Goal: Information Seeking & Learning: Check status

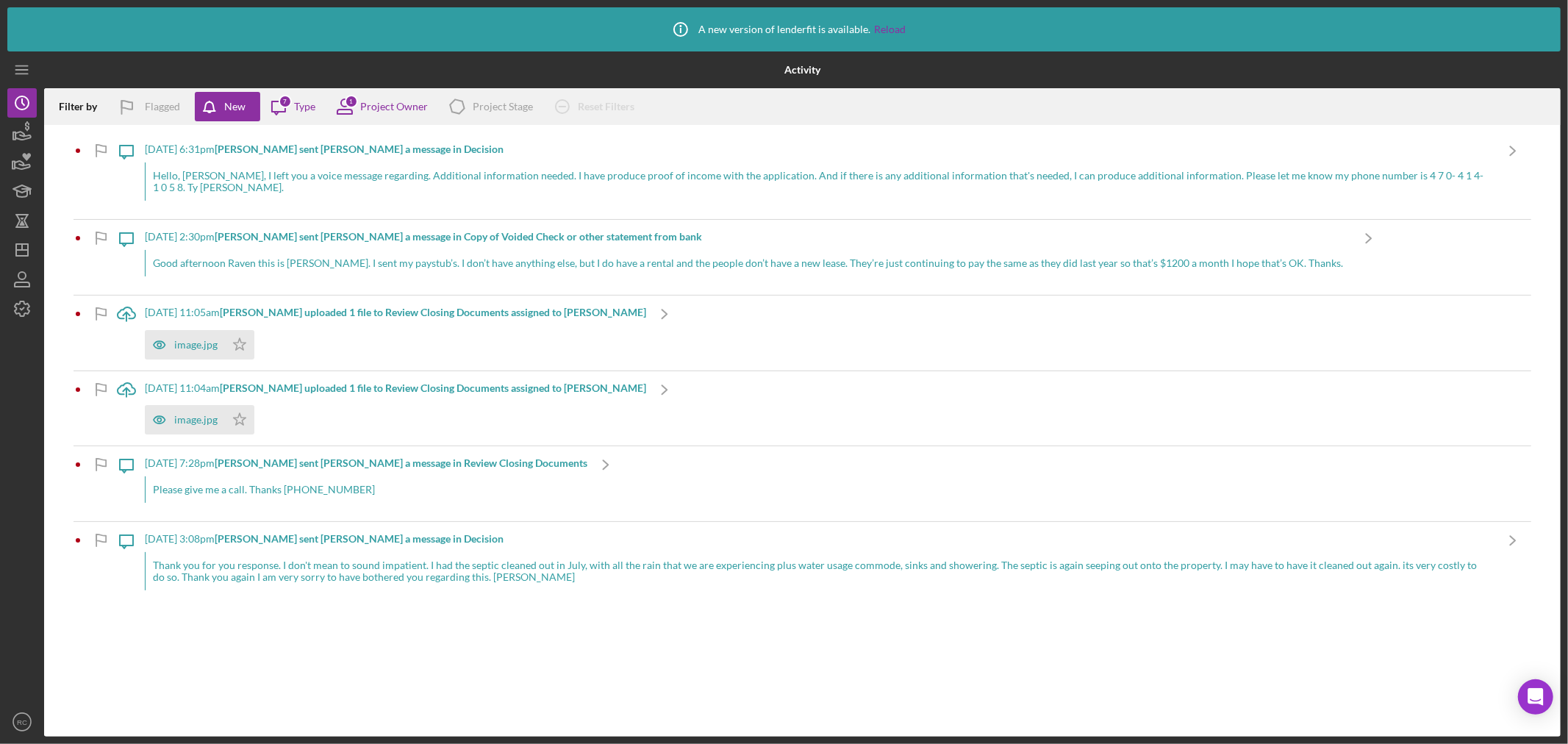
click at [850, 201] on div "[DATE] 6:31pm [PERSON_NAME] sent [PERSON_NAME] a message in Decision Hello, [PE…" at bounding box center [820, 175] width 1350 height 87
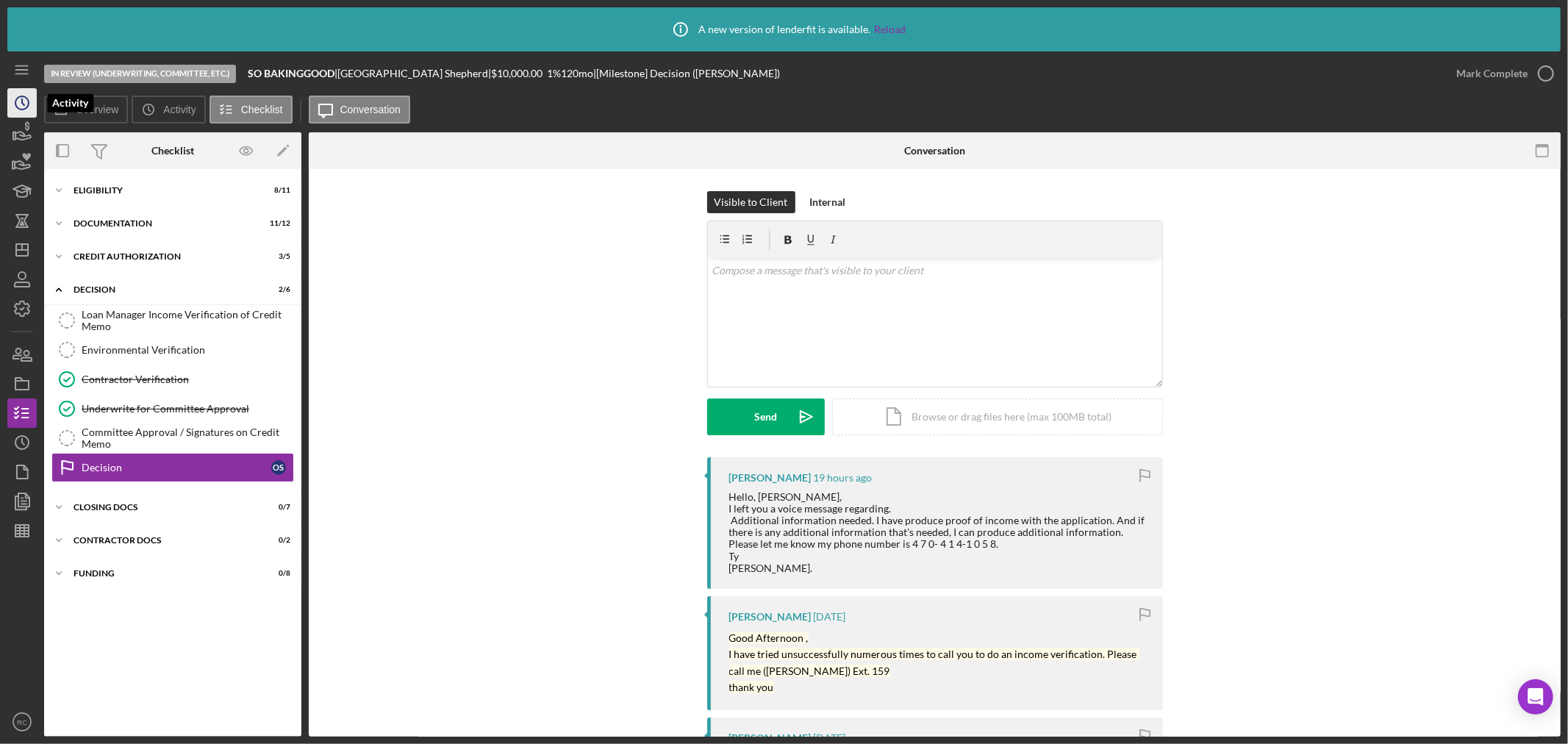
click at [15, 108] on icon "Icon/History" at bounding box center [23, 103] width 37 height 37
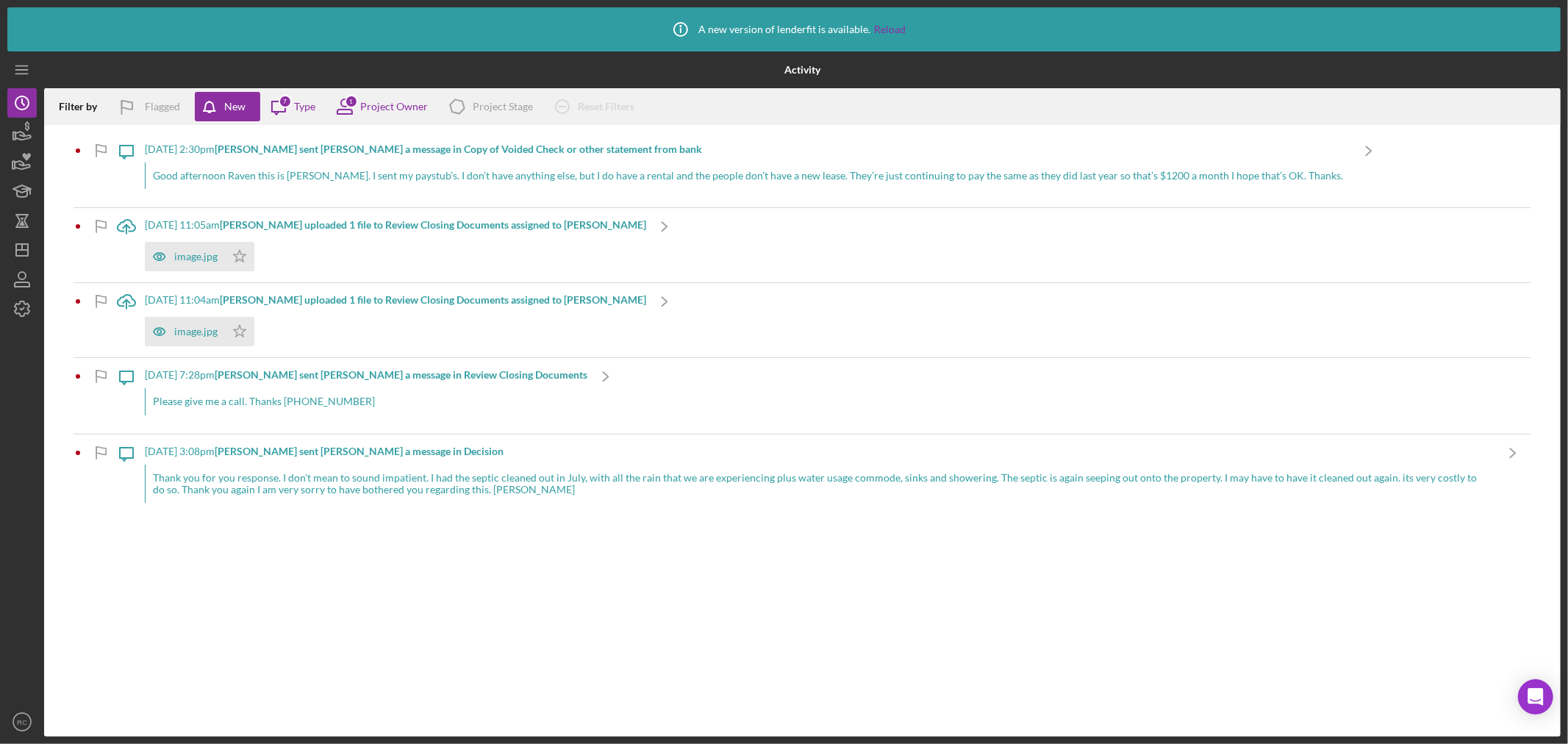
click at [634, 457] on div "[DATE] 3:08pm [PERSON_NAME] sent [PERSON_NAME] a message in Decision" at bounding box center [820, 451] width 1350 height 12
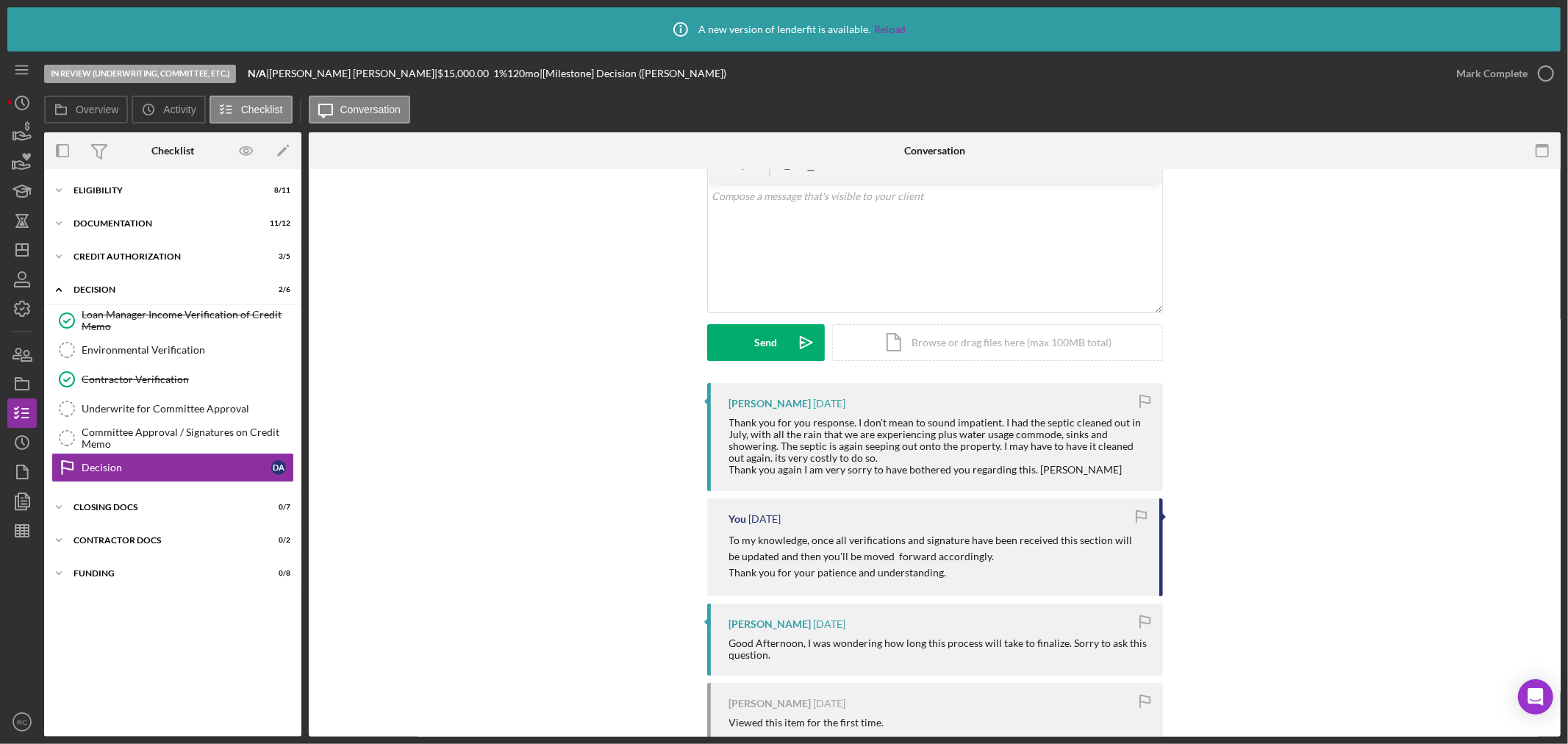
scroll to position [108, 0]
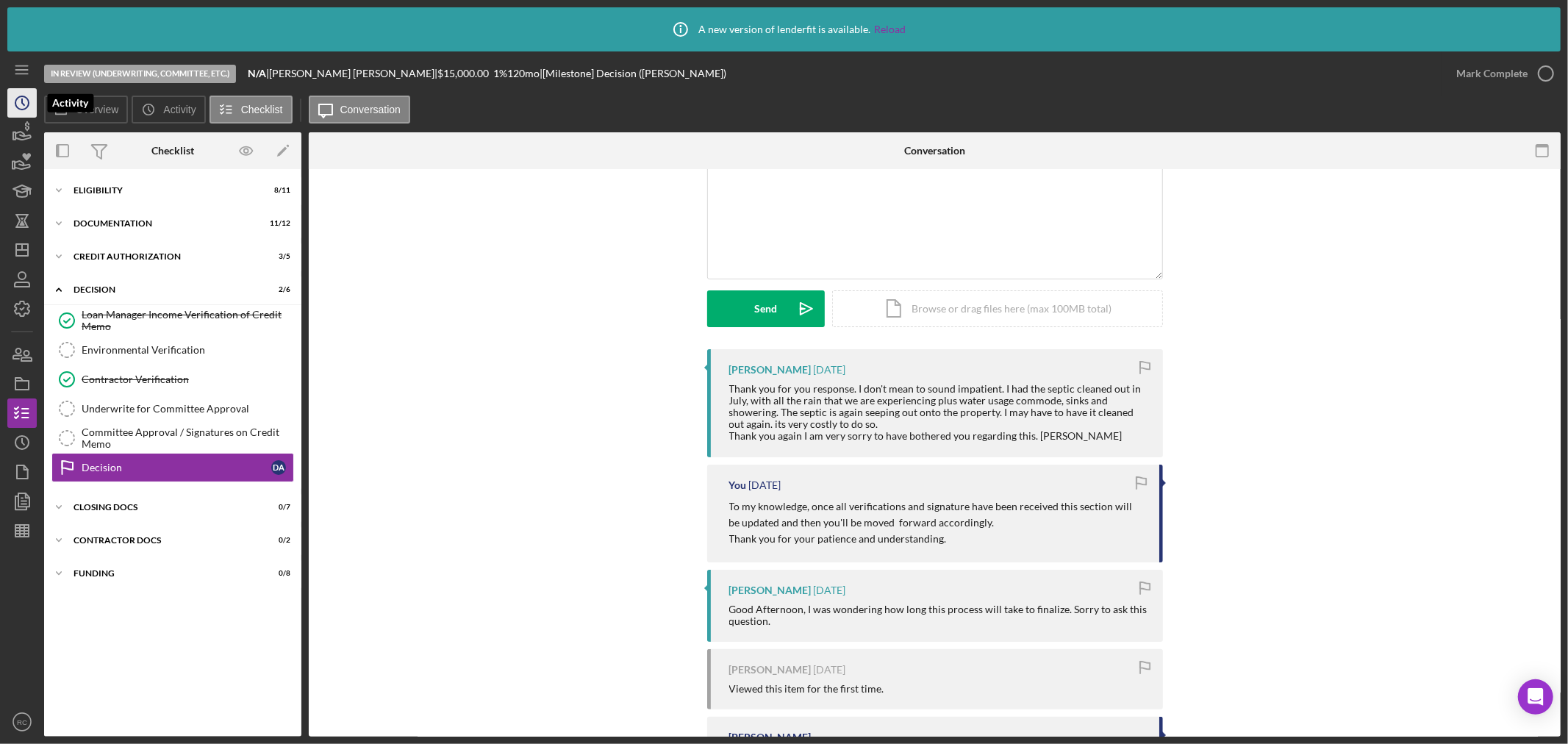
click at [19, 98] on icon "Icon/History" at bounding box center [23, 103] width 37 height 37
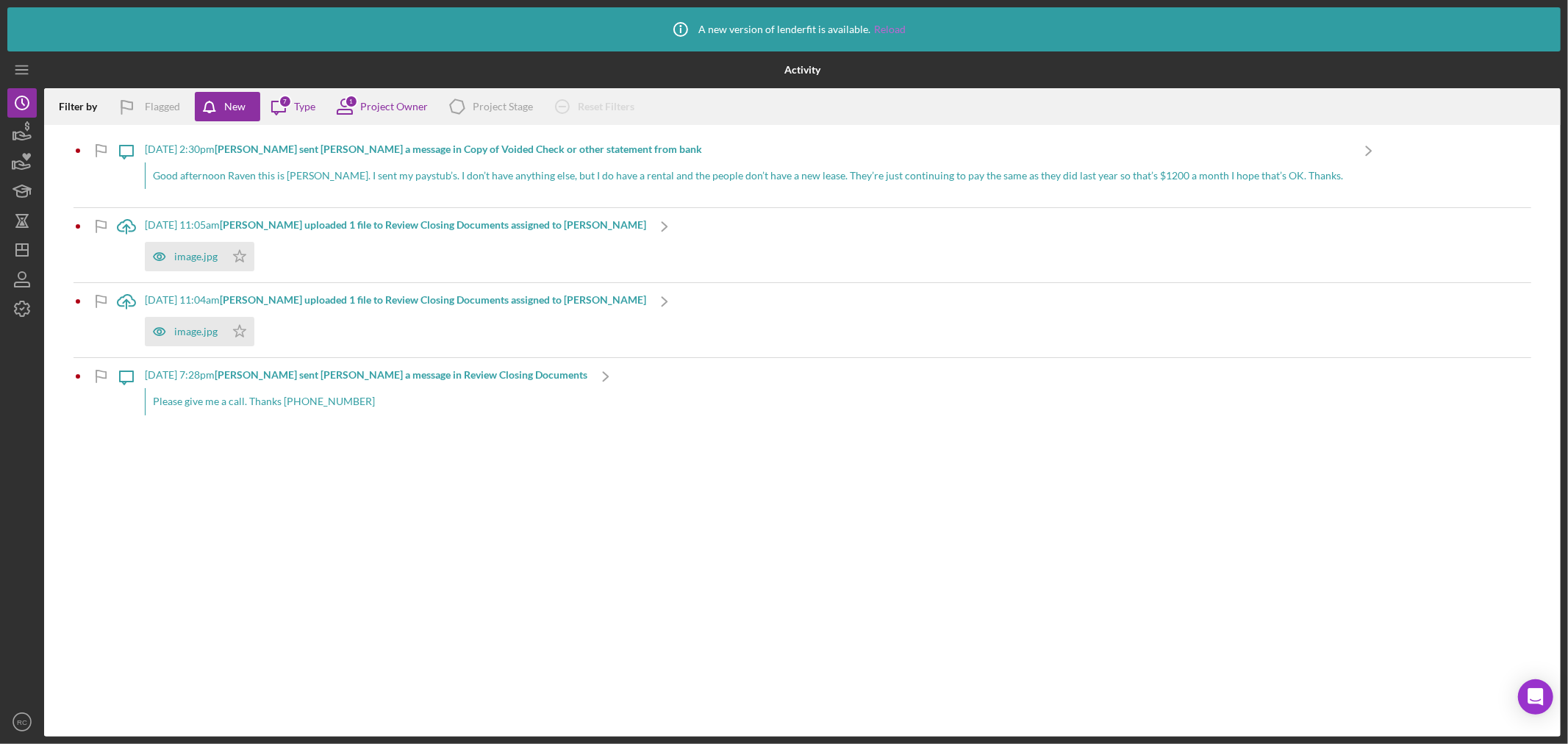
click at [880, 30] on link "Reload" at bounding box center [890, 29] width 31 height 12
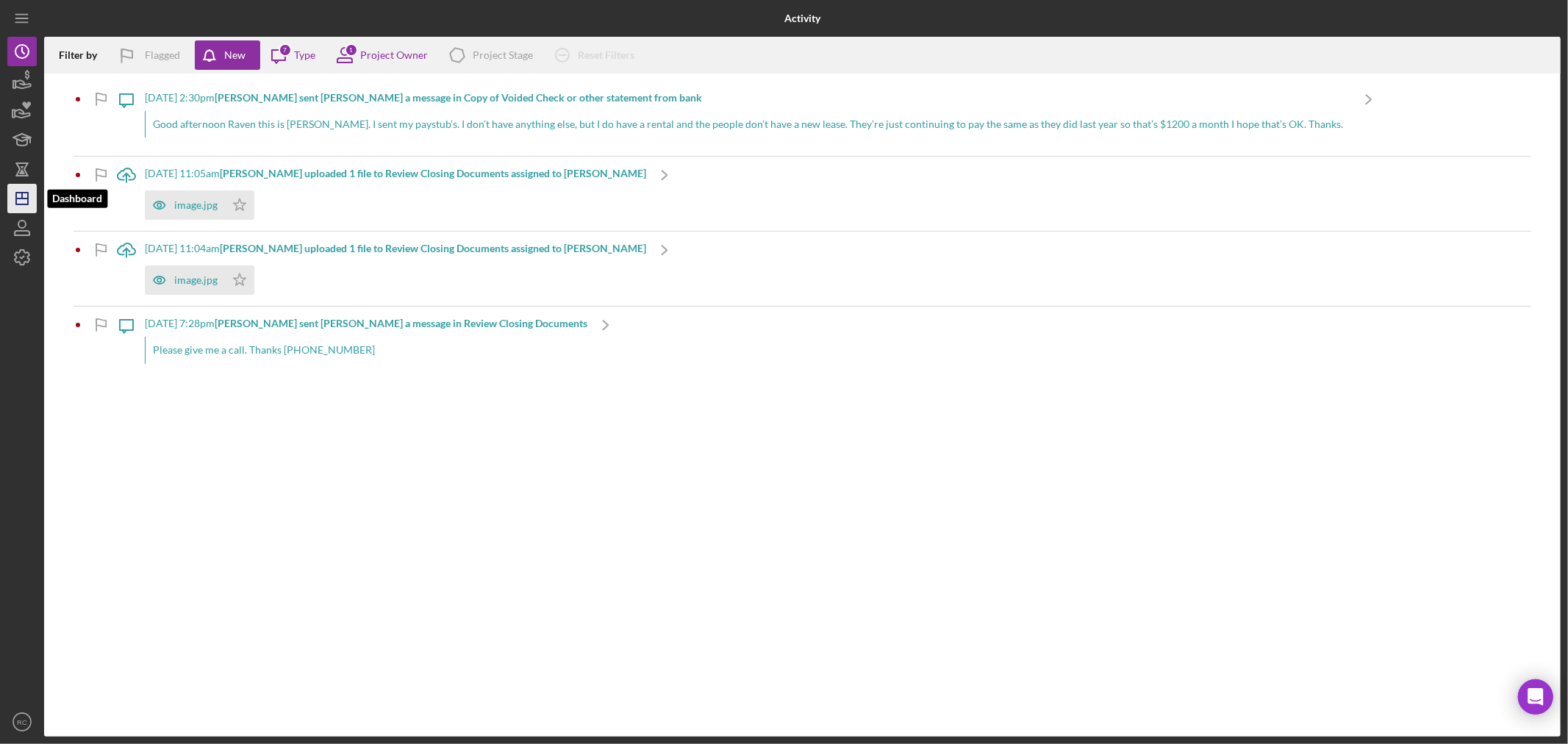
click at [20, 188] on icon "Icon/Dashboard" at bounding box center [23, 199] width 37 height 37
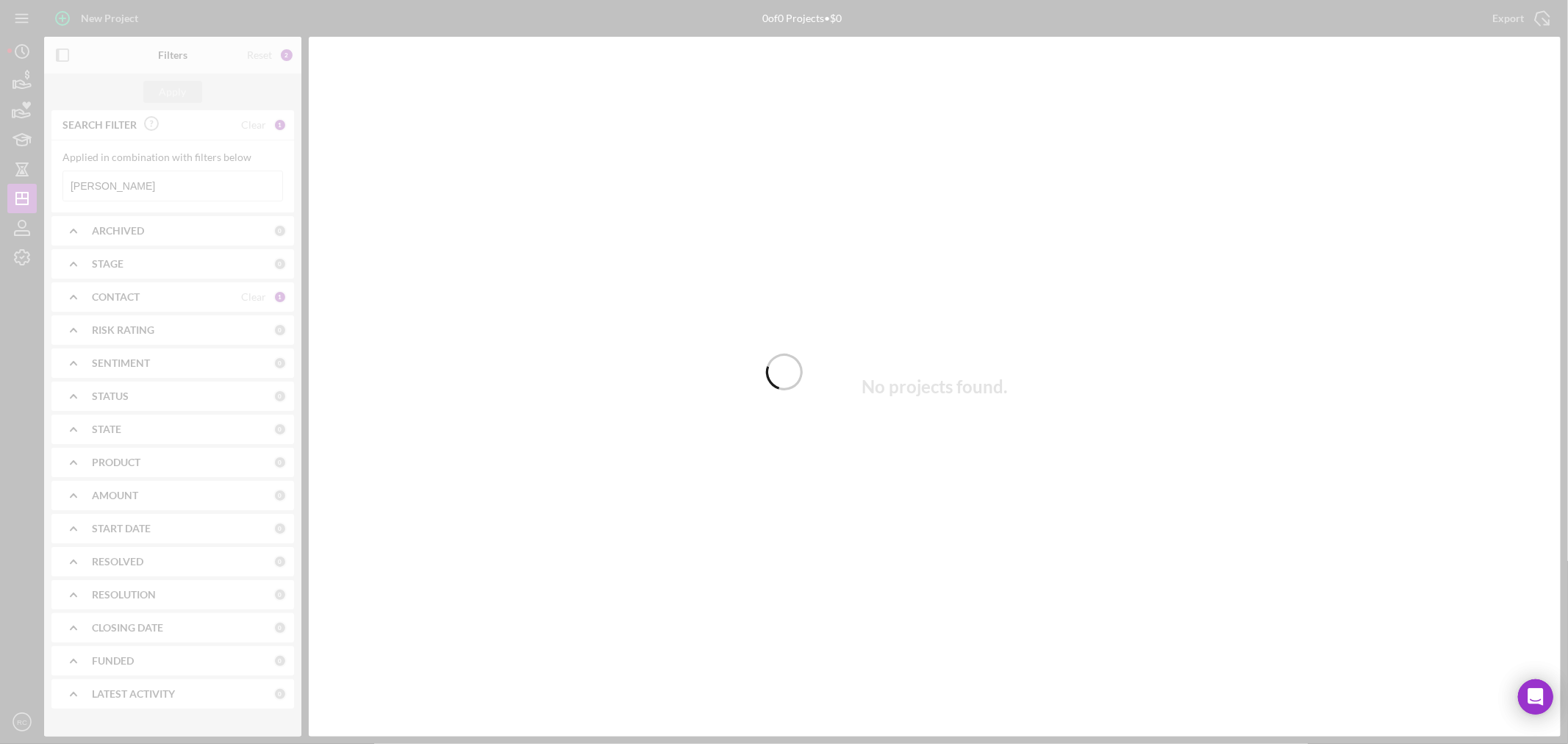
click at [249, 187] on div at bounding box center [784, 372] width 1568 height 744
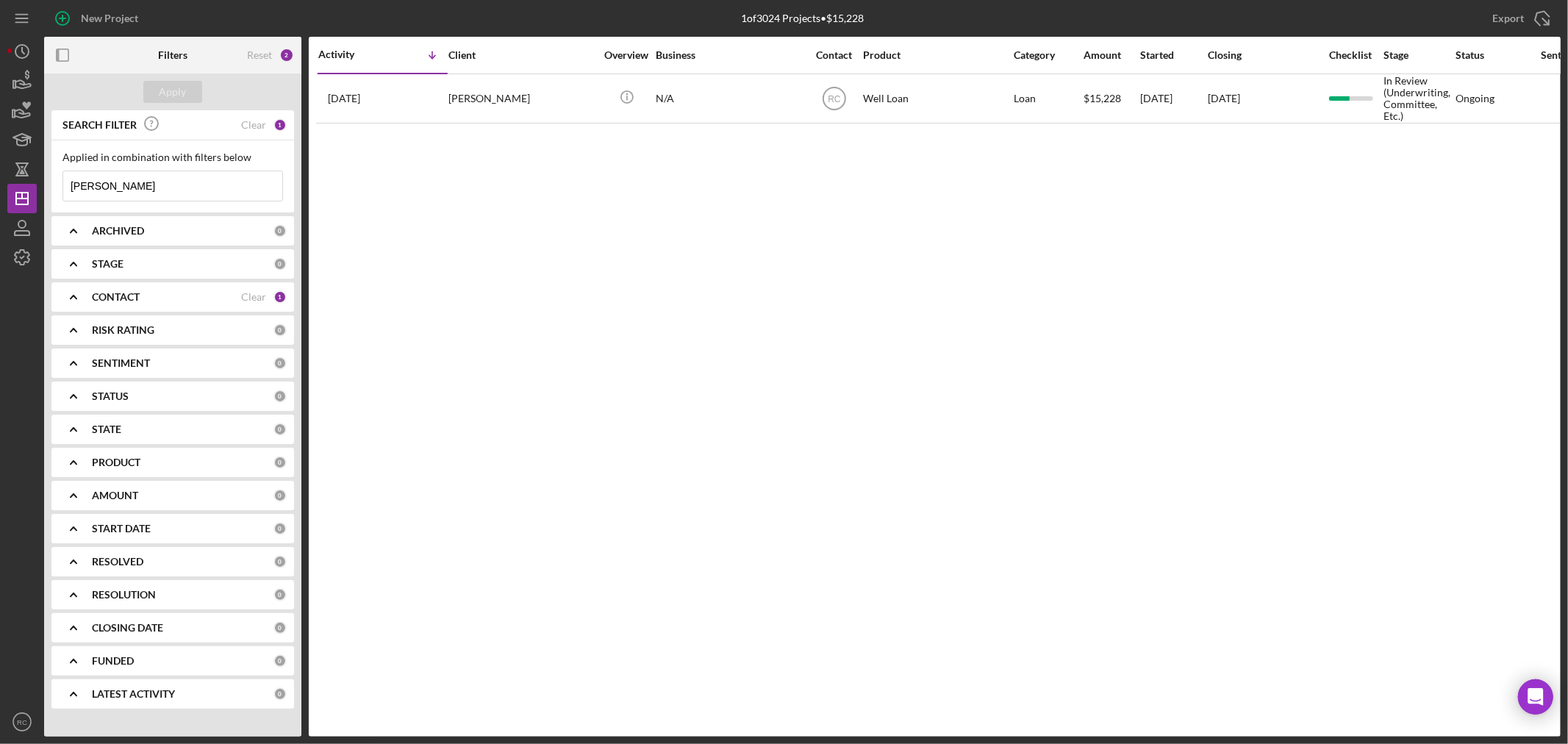
click at [249, 187] on input "[PERSON_NAME]" at bounding box center [173, 186] width 219 height 30
drag, startPoint x: 249, startPoint y: 187, endPoint x: -79, endPoint y: 190, distance: 328.0
click at [0, 190] on html "New Project 1 of 3024 Projects • $15,228 beggs Export Icon/Export Filters Reset…" at bounding box center [784, 372] width 1568 height 744
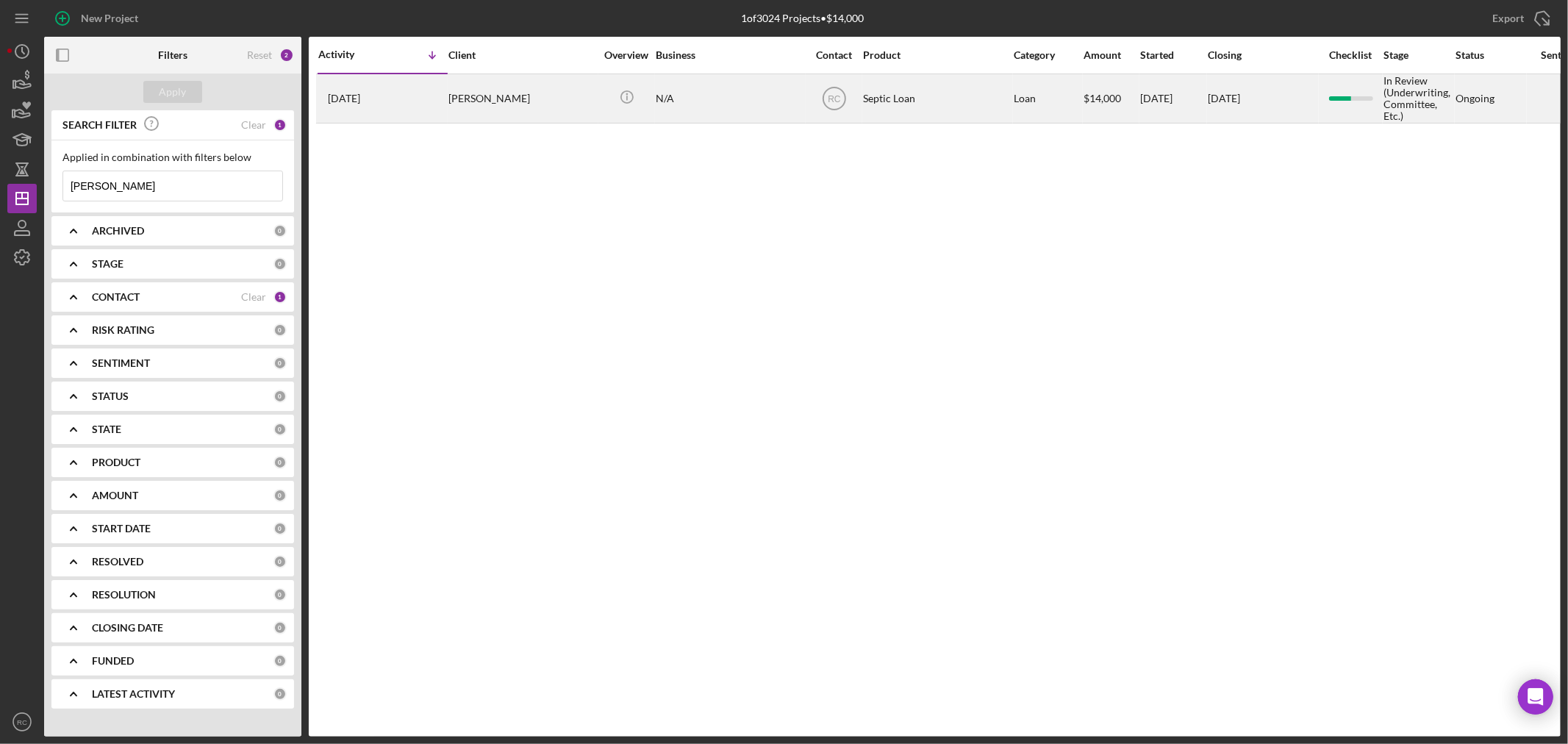
type input "moyer"
click at [424, 110] on div "1 week ago Brent Moyer" at bounding box center [383, 98] width 129 height 47
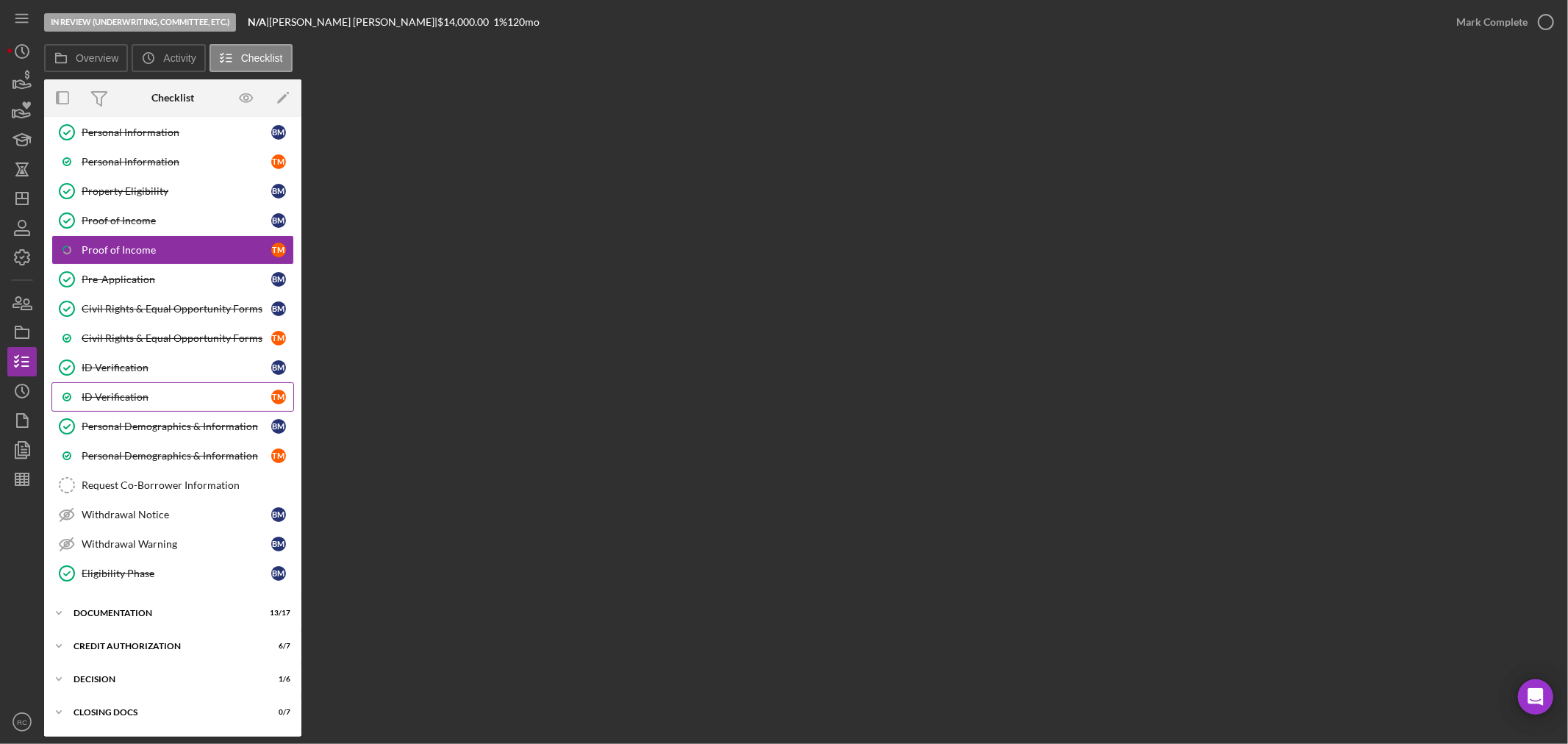
scroll to position [134, 0]
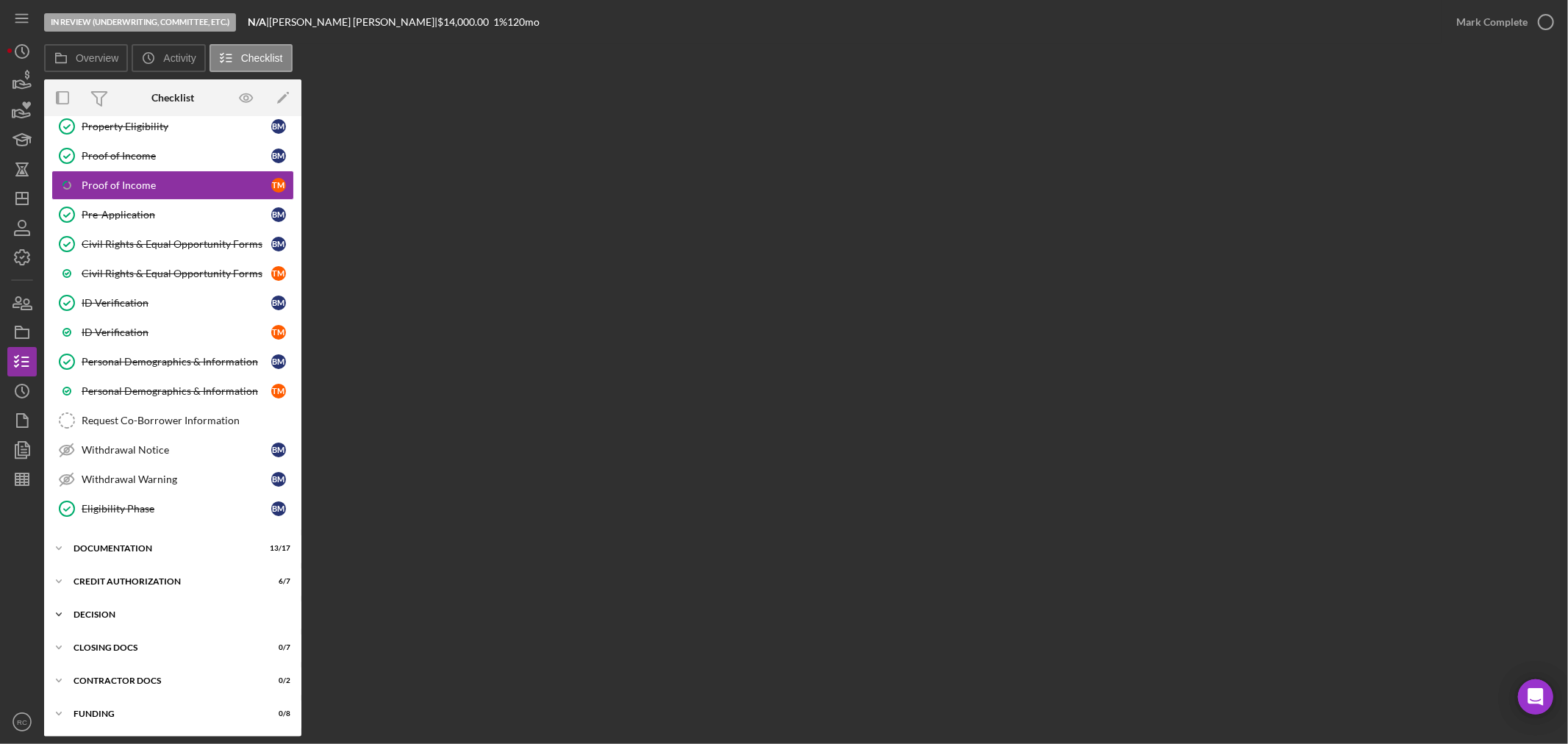
click at [127, 610] on div "Decision" at bounding box center [178, 615] width 209 height 9
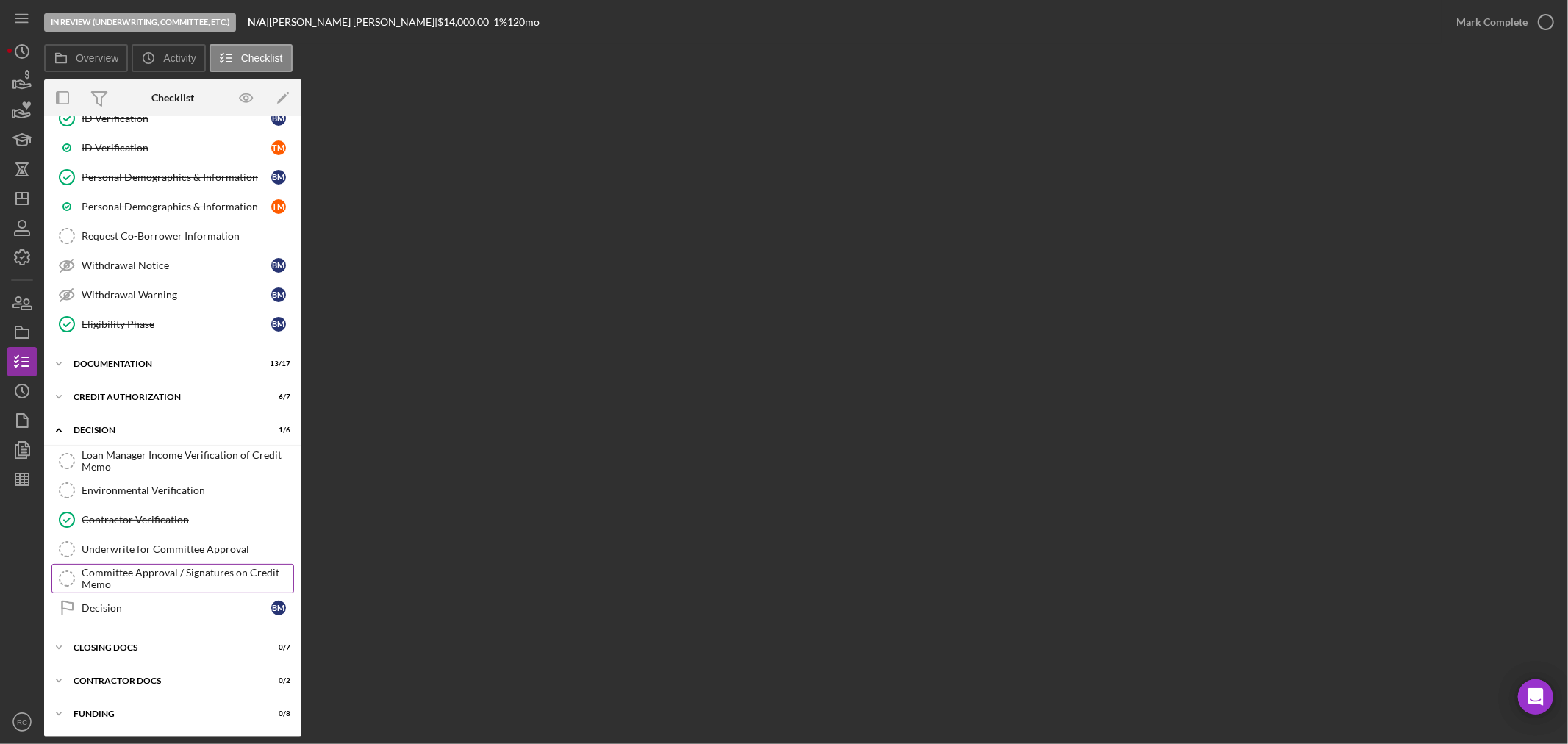
click at [140, 582] on div "Committee Approval / Signatures on Credit Memo" at bounding box center [187, 578] width 212 height 23
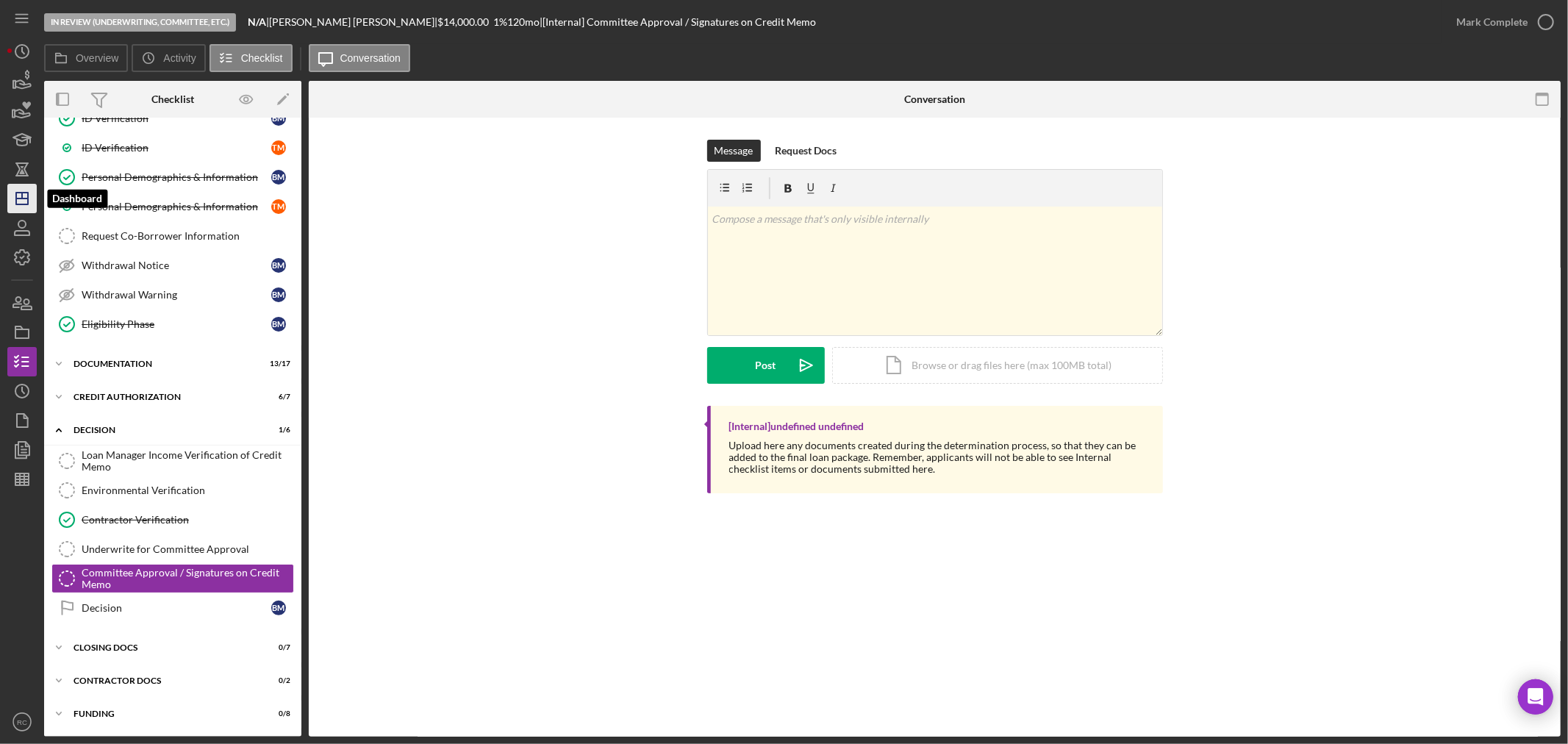
click at [17, 195] on icon "Icon/Dashboard" at bounding box center [23, 199] width 37 height 37
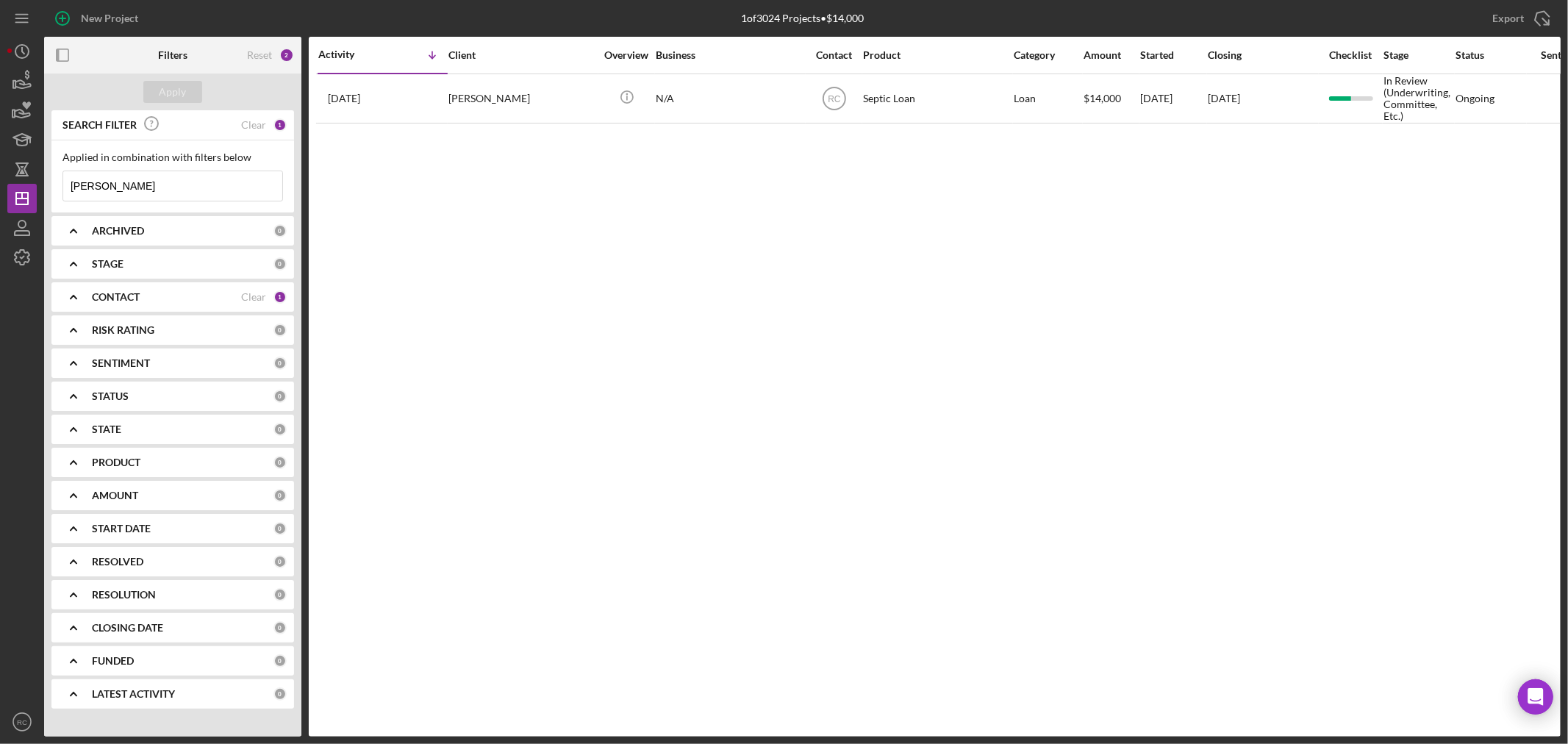
click at [190, 187] on input "moyer" at bounding box center [173, 186] width 219 height 30
drag, startPoint x: 190, startPoint y: 187, endPoint x: 35, endPoint y: 187, distance: 155.0
click at [35, 187] on div "New Project 1 of 3024 Projects • $14,000 moyer Export Icon/Export Filters Reset…" at bounding box center [784, 368] width 1554 height 737
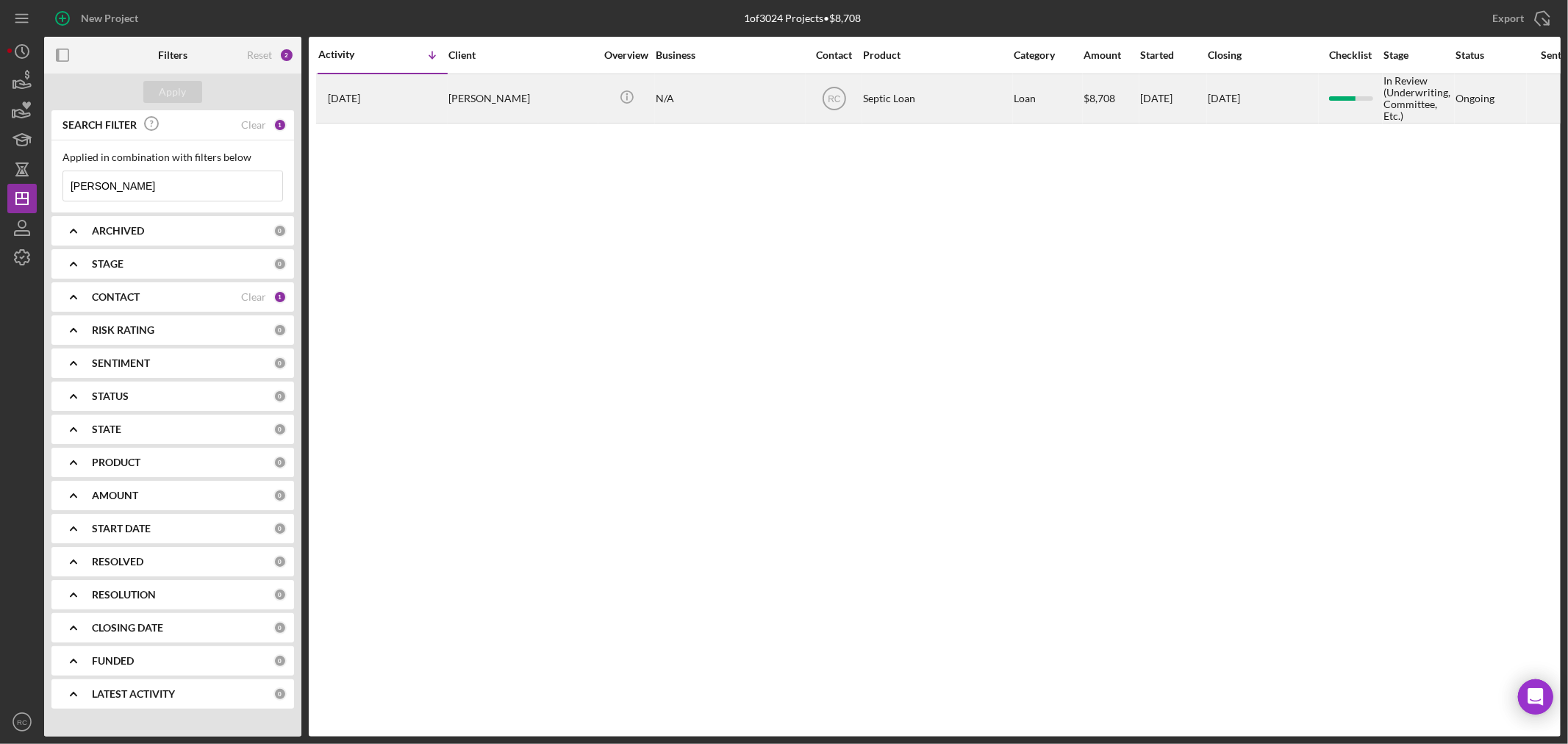
type input "gibbs"
click at [512, 98] on div "Joshua Gibbs" at bounding box center [521, 98] width 147 height 47
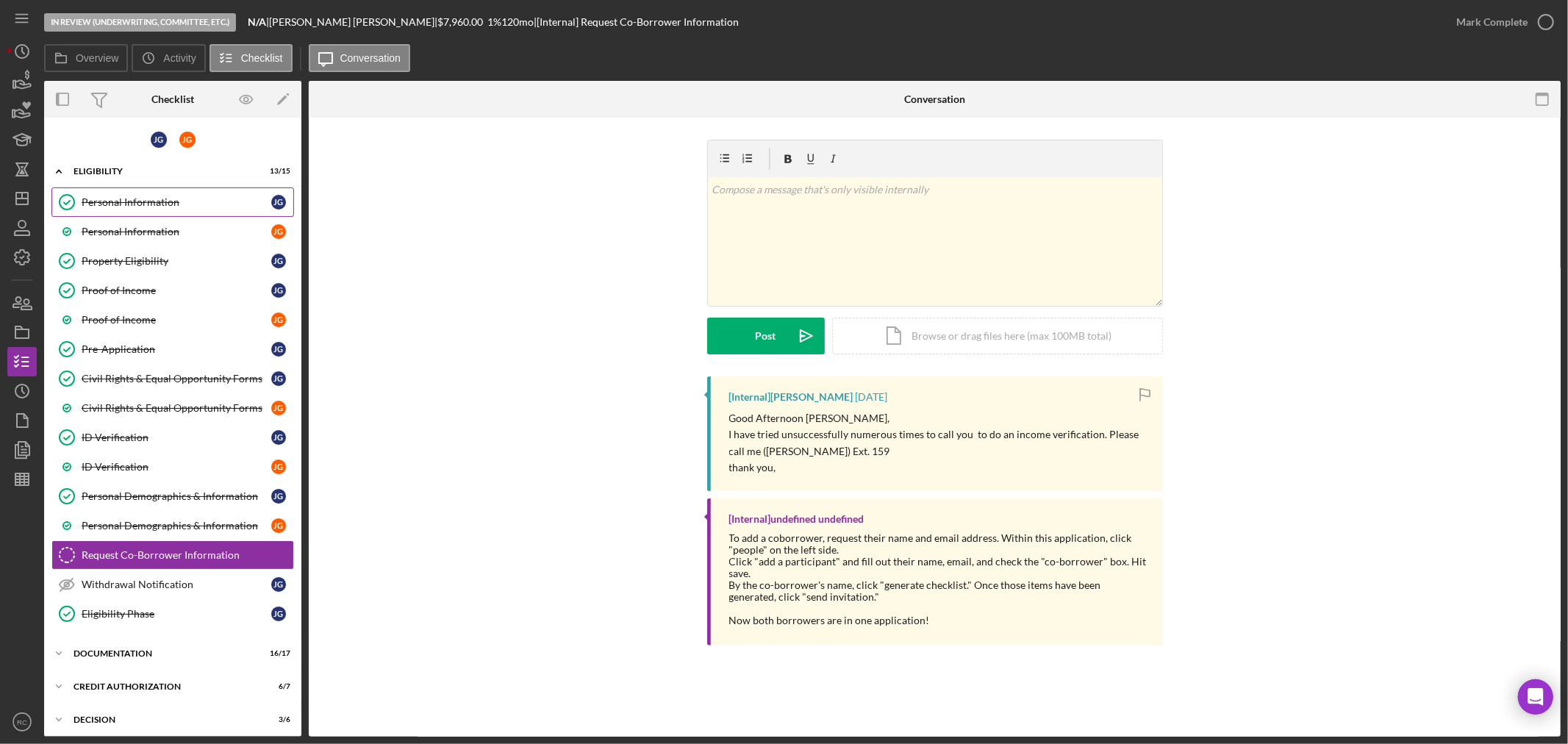
click at [132, 190] on link "Personal Information Personal Information J G" at bounding box center [173, 202] width 243 height 30
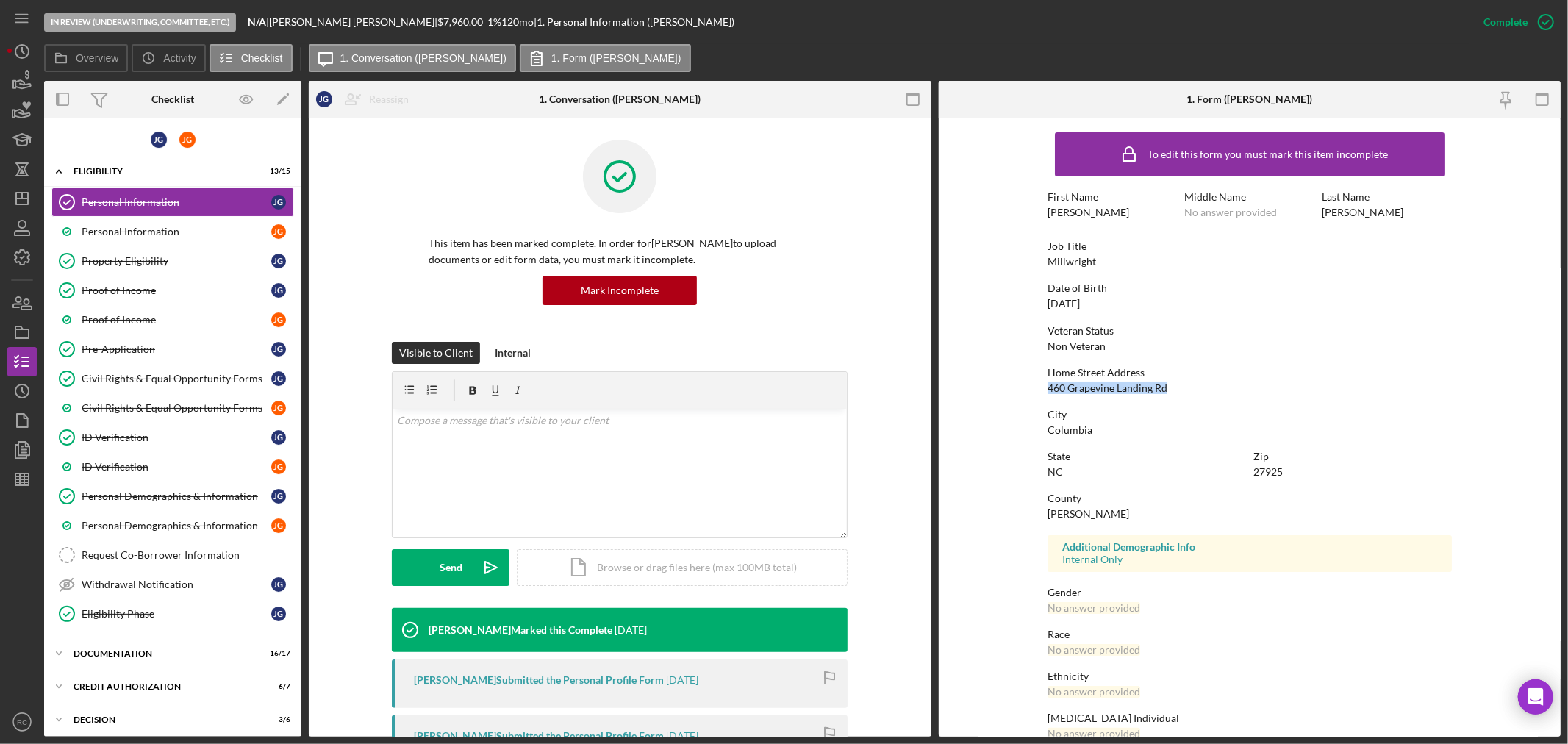
drag, startPoint x: 1162, startPoint y: 389, endPoint x: 1028, endPoint y: 389, distance: 134.0
click at [1028, 389] on form "To edit this form you must mark this item incomplete First Name Joshua Middle N…" at bounding box center [1250, 426] width 623 height 619
copy div "460 Grapevine Landing Rd"
